Goal: Use online tool/utility

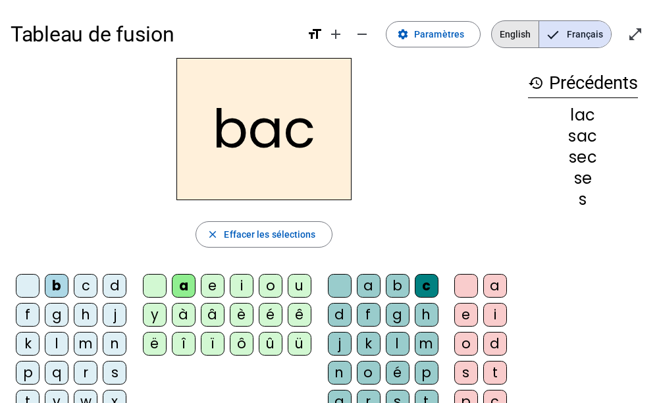
click at [503, 38] on span "English" at bounding box center [514, 34] width 47 height 26
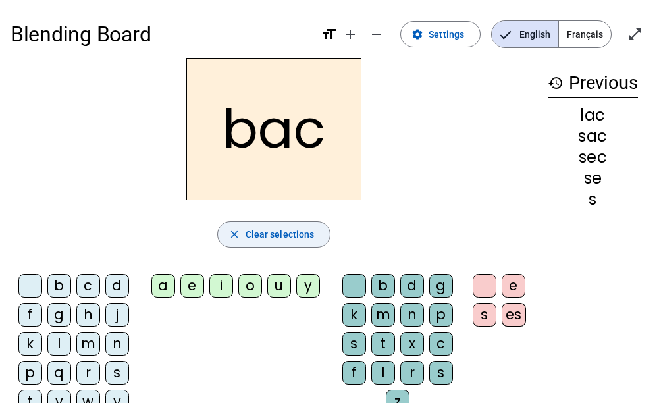
click at [249, 243] on span "button" at bounding box center [274, 234] width 112 height 32
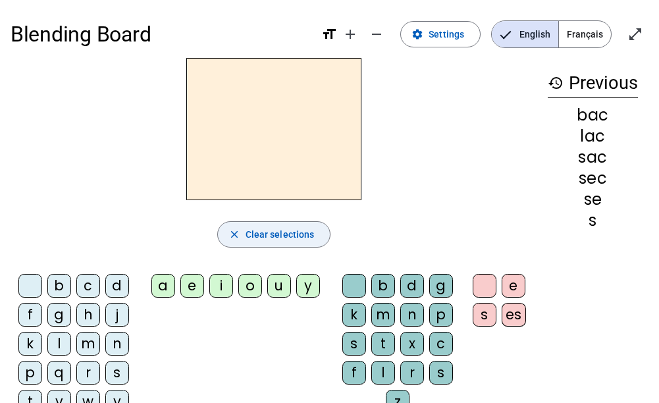
click at [249, 243] on span "button" at bounding box center [274, 234] width 112 height 32
click at [86, 288] on div "c" at bounding box center [88, 286] width 24 height 24
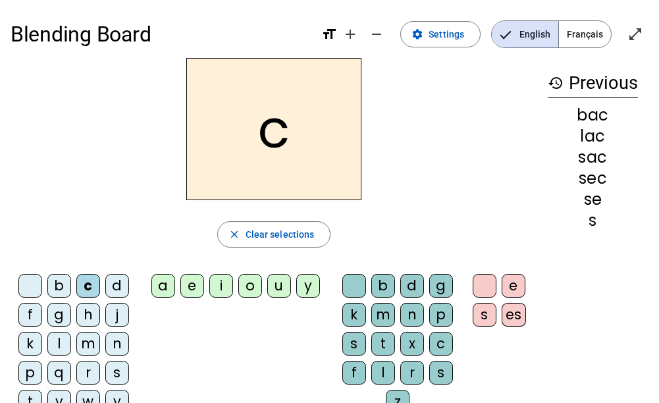
click at [160, 279] on div "a" at bounding box center [163, 286] width 24 height 24
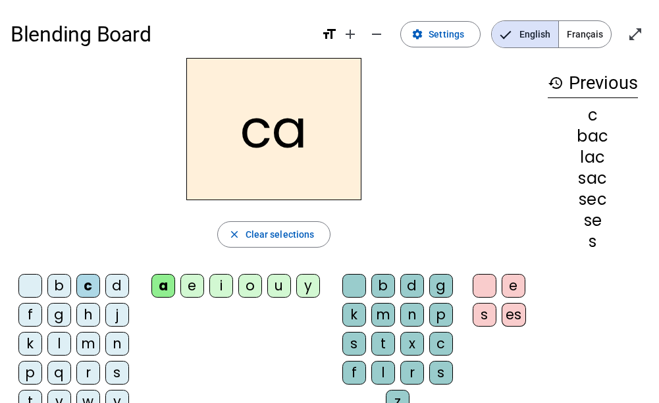
click at [384, 280] on div "b" at bounding box center [383, 286] width 24 height 24
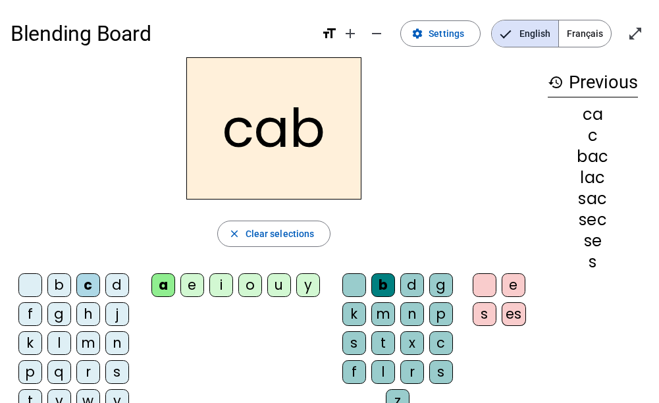
scroll to position [66, 0]
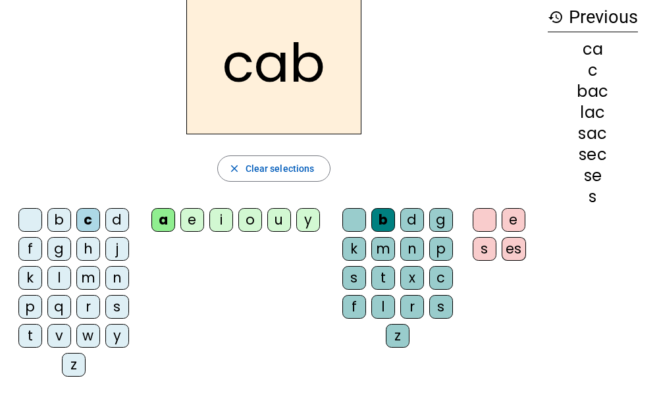
click at [30, 330] on div "t" at bounding box center [30, 336] width 24 height 24
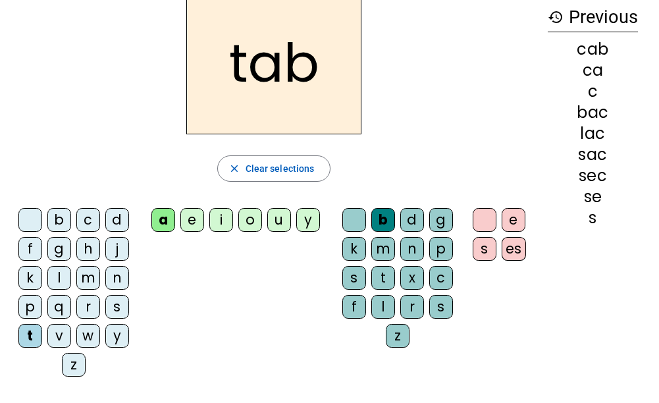
click at [436, 247] on div "p" at bounding box center [441, 249] width 24 height 24
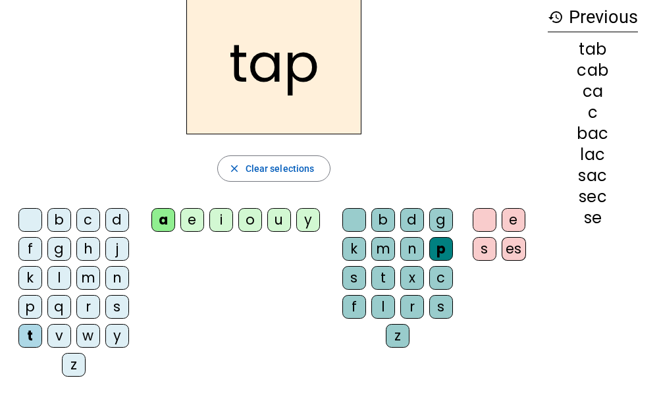
click at [87, 214] on div "c" at bounding box center [88, 220] width 24 height 24
